Goal: Information Seeking & Learning: Learn about a topic

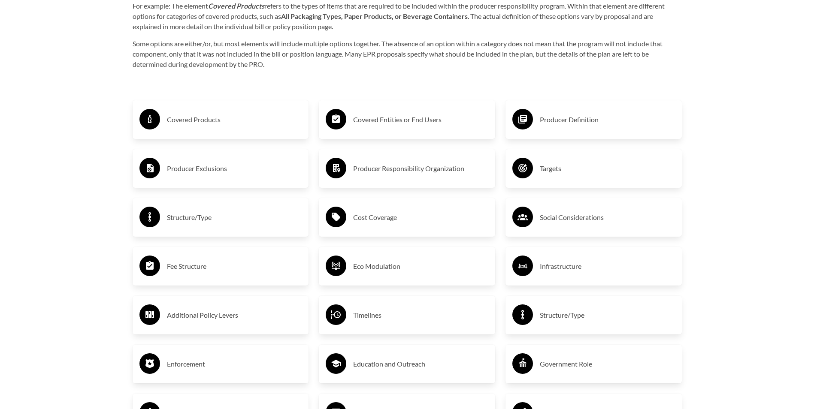
scroll to position [1502, 0]
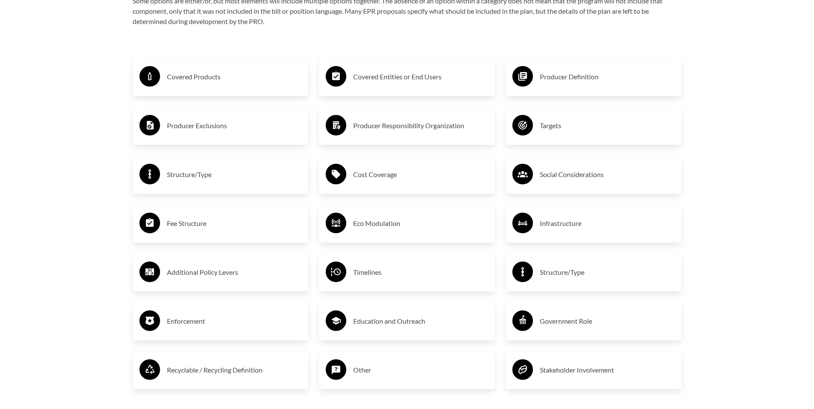
click at [384, 185] on h3 "Eco Modulation" at bounding box center [420, 224] width 135 height 14
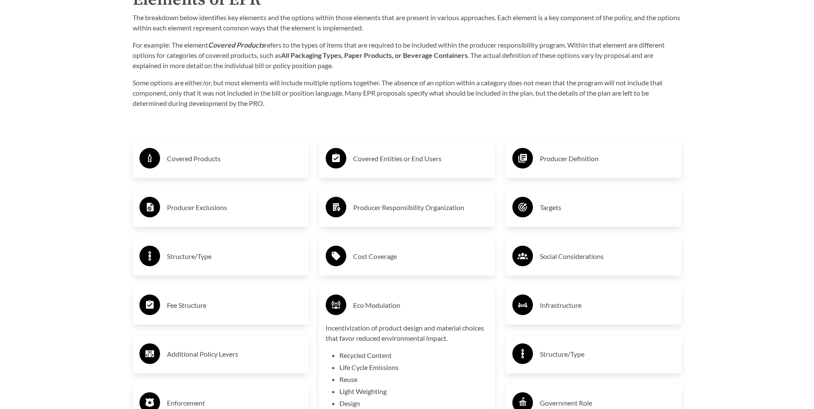
scroll to position [1416, 0]
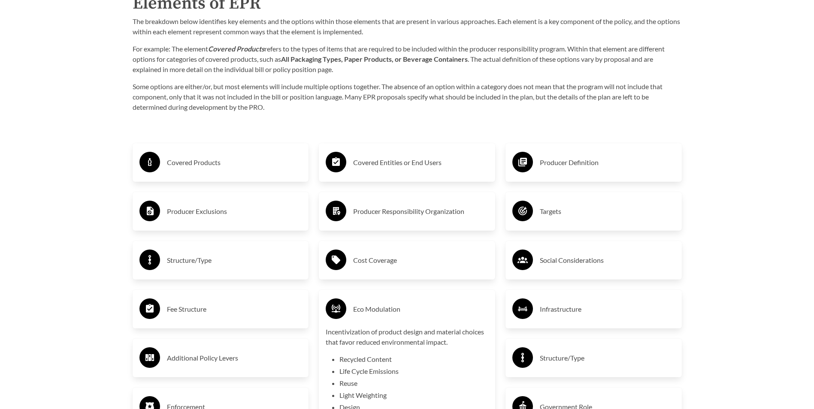
click at [398, 185] on div "Purpose of the Guide EPR for packaging and paper products is gaining attention …" at bounding box center [407, 204] width 577 height 1259
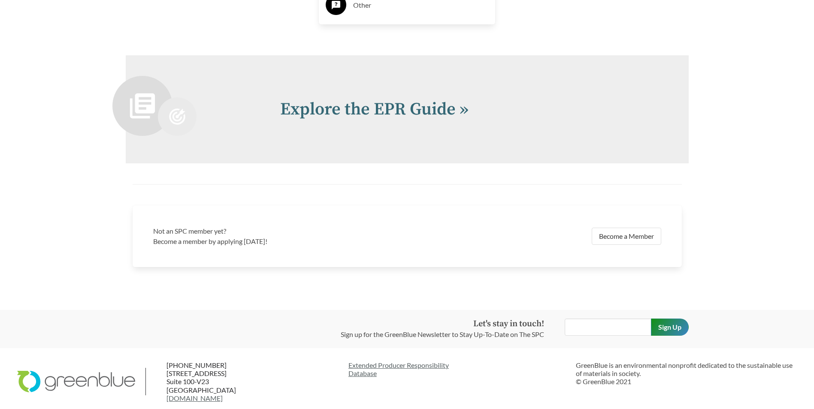
scroll to position [1990, 0]
